Goal: Find specific page/section: Find specific page/section

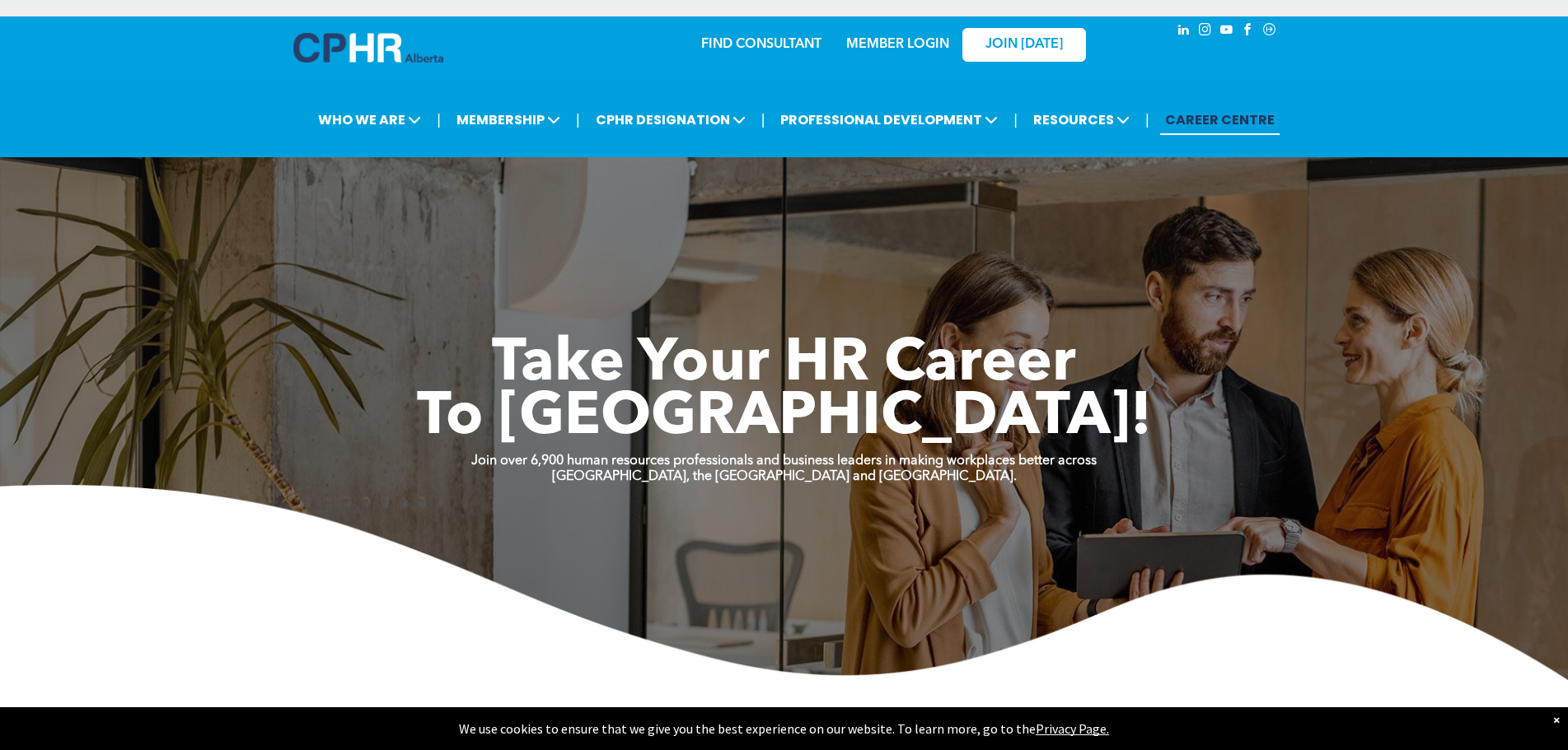
click at [893, 41] on link "MEMBER LOGIN" at bounding box center [897, 45] width 103 height 13
click at [893, 39] on link "MEMBER LOGIN" at bounding box center [897, 45] width 103 height 13
click at [899, 40] on link "MEMBER LOGIN" at bounding box center [897, 45] width 103 height 13
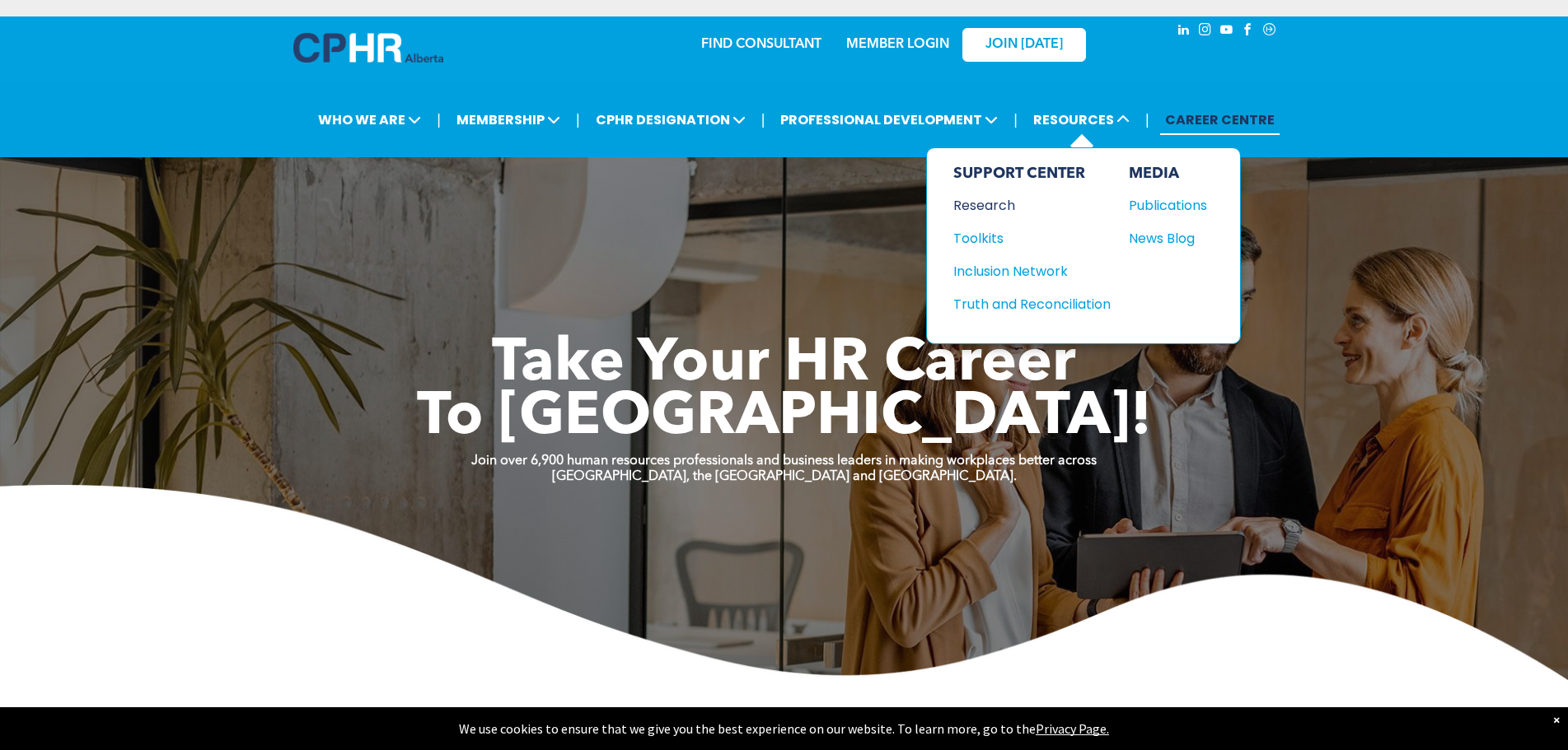
click at [965, 209] on div "Research" at bounding box center [1024, 206] width 141 height 21
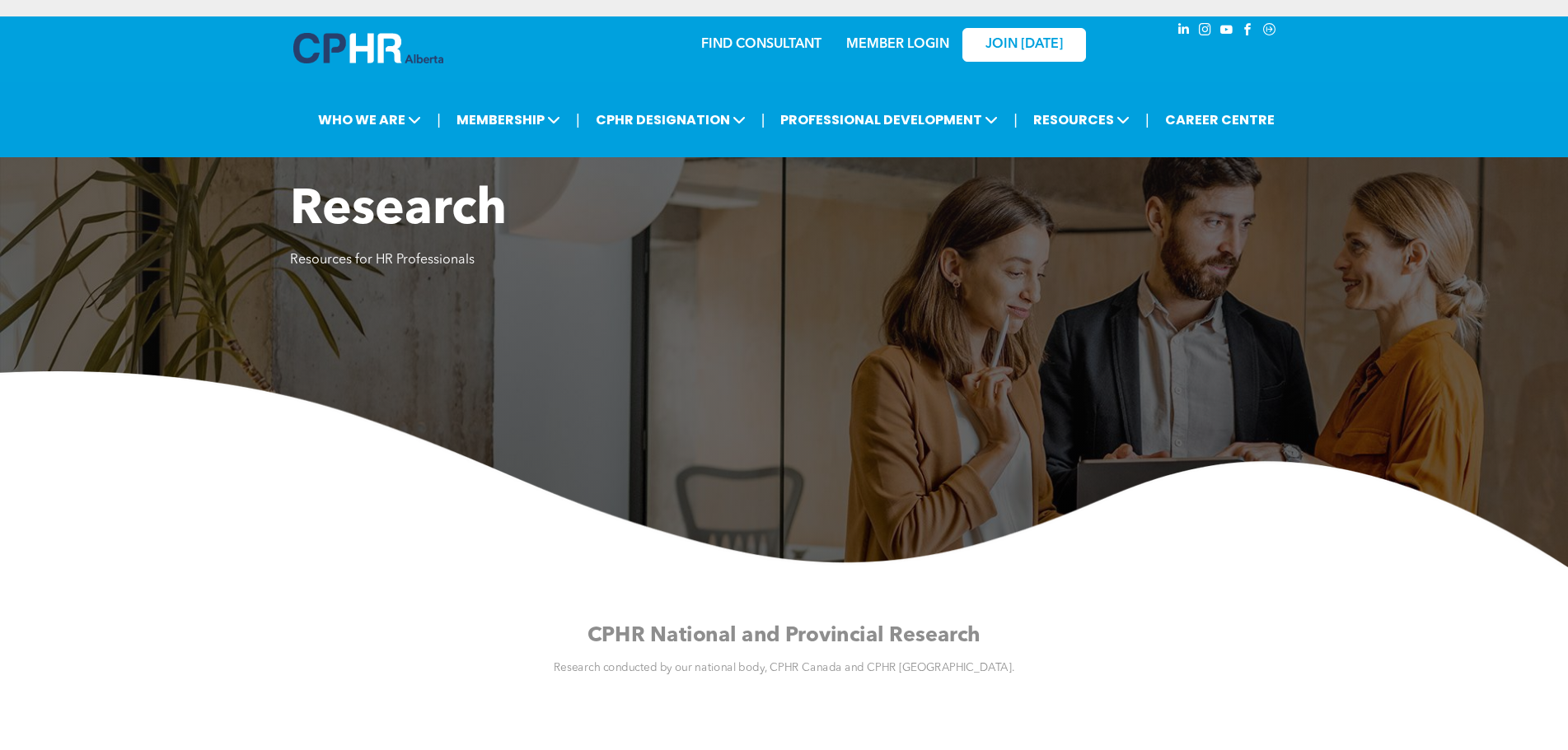
click at [875, 45] on link "MEMBER LOGIN" at bounding box center [897, 45] width 103 height 13
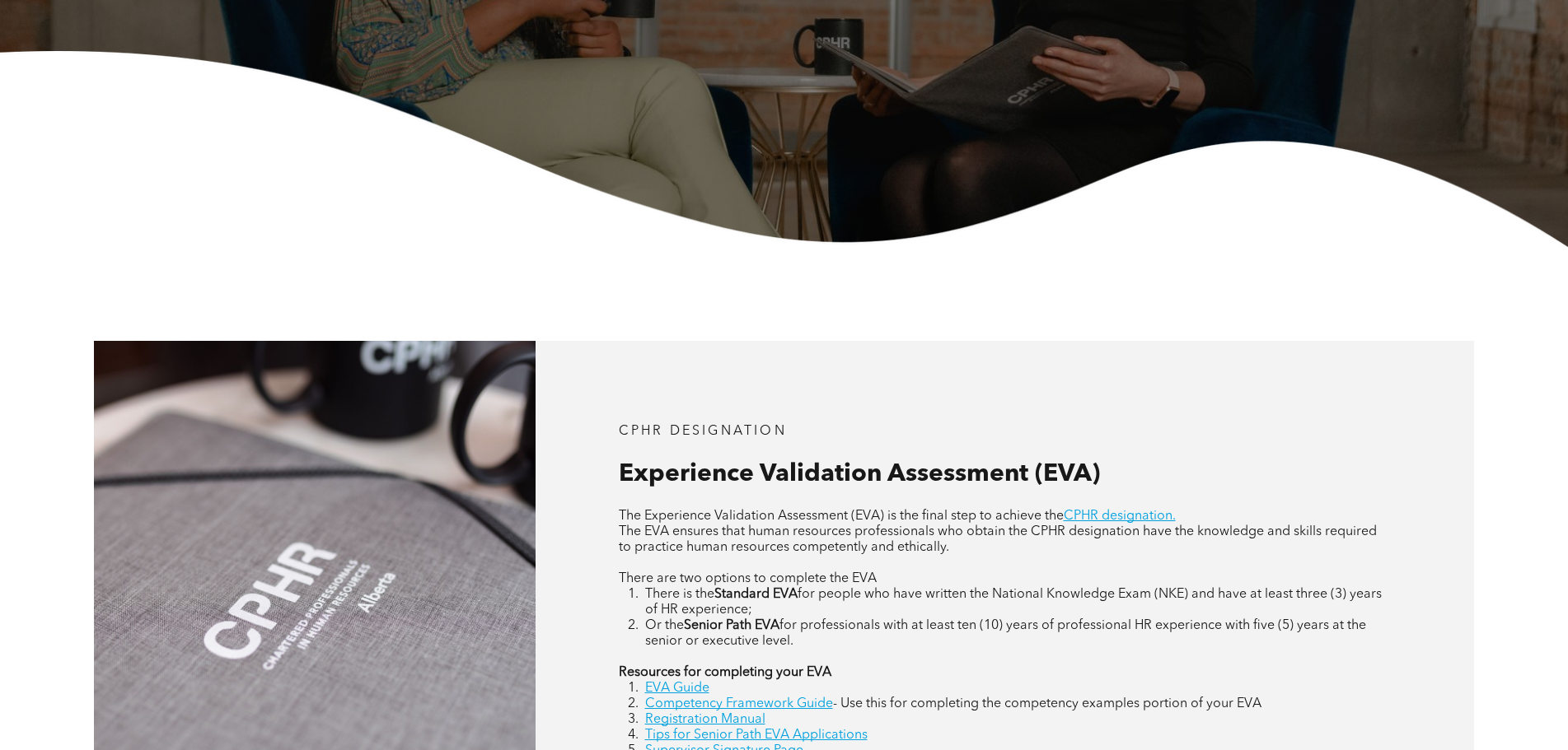
scroll to position [658, 0]
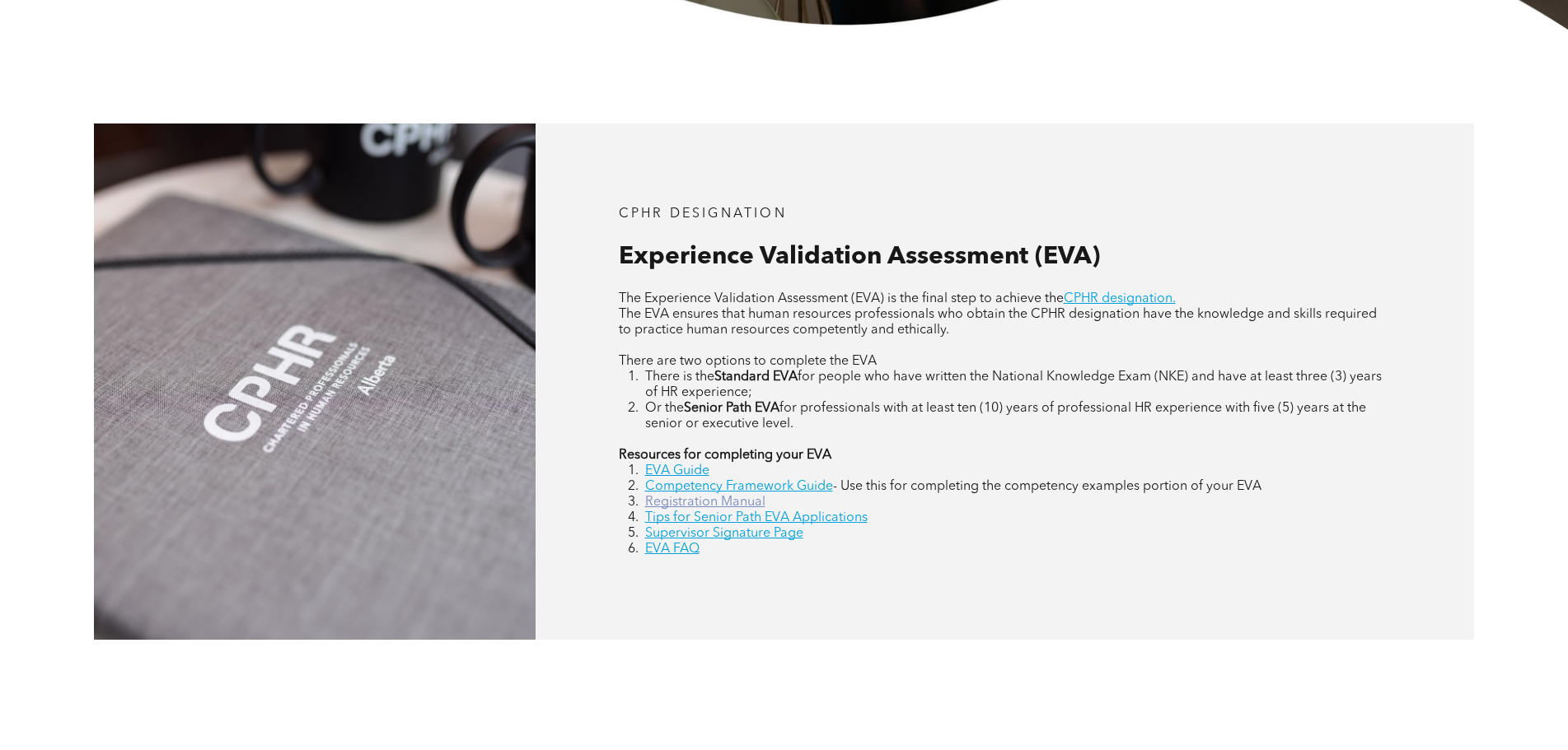
click at [707, 501] on link "Registration Manual" at bounding box center [705, 503] width 120 height 13
click at [749, 532] on link "Supervisor Signature Page" at bounding box center [724, 533] width 158 height 13
